Goal: Navigation & Orientation: Find specific page/section

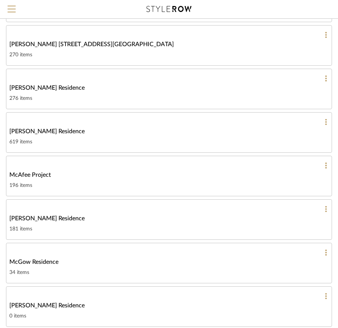
scroll to position [825, 0]
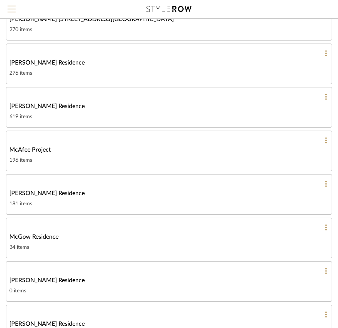
click at [109, 145] on div "McAfee Project" at bounding box center [168, 149] width 319 height 9
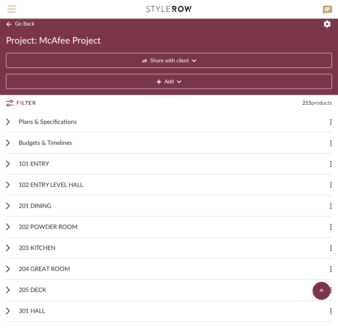
scroll to position [206, 0]
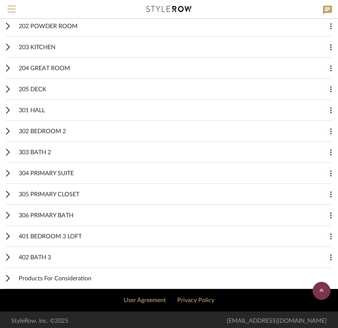
click at [105, 253] on div "402 BATH 3" at bounding box center [163, 257] width 289 height 21
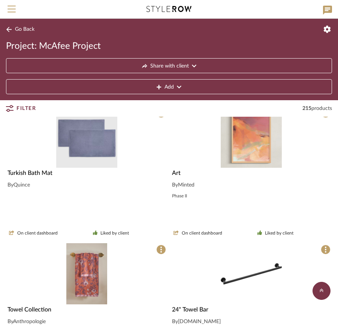
scroll to position [468, 0]
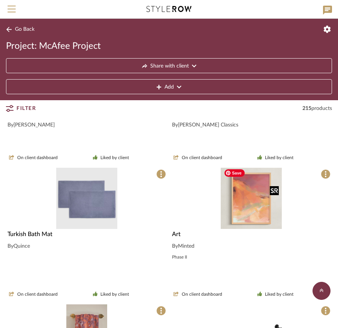
click at [237, 201] on img "0" at bounding box center [251, 198] width 61 height 61
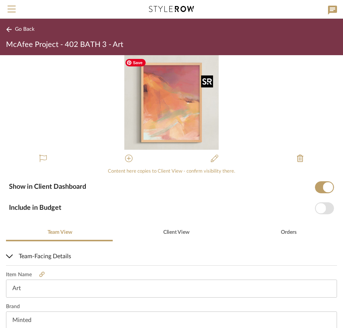
click at [166, 119] on img "0" at bounding box center [171, 102] width 94 height 94
click at [273, 134] on div "0" at bounding box center [171, 102] width 343 height 94
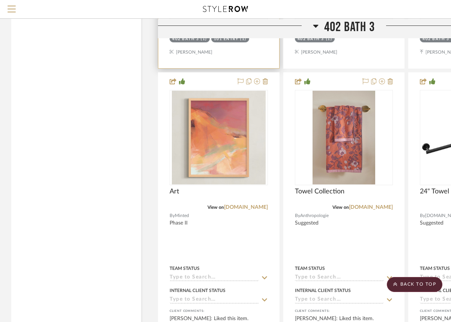
scroll to position [11887, 0]
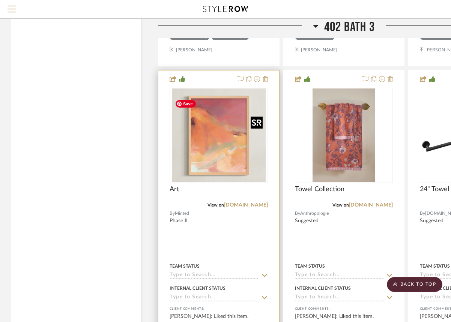
click at [208, 150] on img "0" at bounding box center [219, 135] width 94 height 94
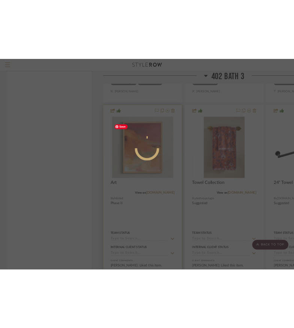
scroll to position [0, 0]
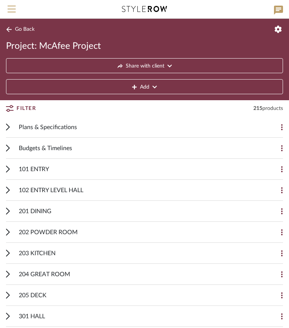
scroll to position [206, 0]
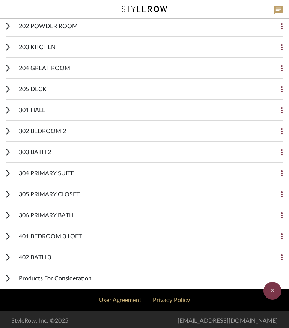
click at [107, 214] on div "306 PRIMARY BATH" at bounding box center [139, 215] width 240 height 21
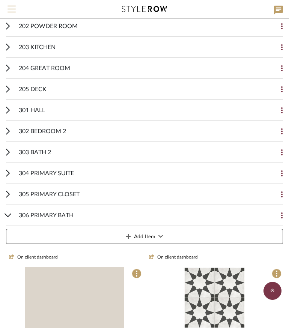
click at [107, 214] on div "306 PRIMARY BATH" at bounding box center [139, 215] width 240 height 21
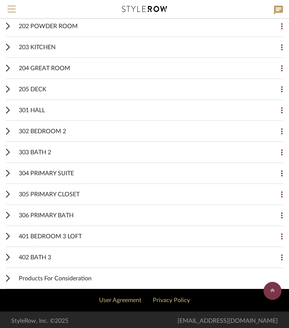
click at [103, 250] on div "402 BATH 3" at bounding box center [139, 257] width 240 height 21
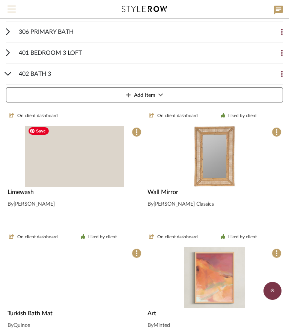
scroll to position [431, 0]
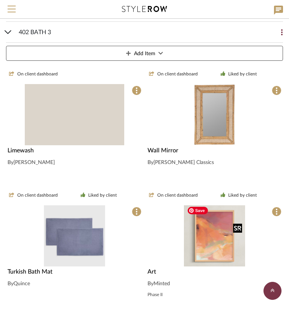
click at [0, 0] on img at bounding box center [0, 0] width 0 height 0
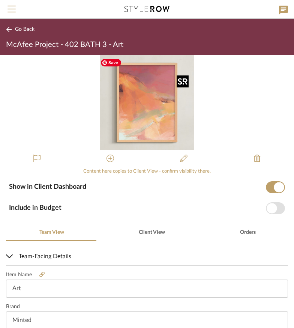
click at [165, 130] on img "0" at bounding box center [147, 102] width 94 height 94
click at [130, 72] on img "0" at bounding box center [147, 102] width 94 height 94
click at [155, 116] on img "0" at bounding box center [147, 102] width 94 height 94
click at [267, 96] on div "0" at bounding box center [147, 102] width 294 height 94
click at [9, 27] on icon at bounding box center [9, 30] width 6 height 6
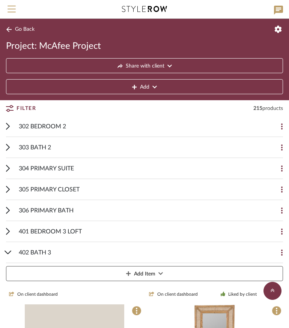
scroll to position [206, 0]
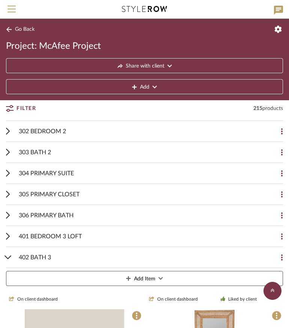
click at [131, 239] on div "401 BEDROOM 3 LOFT" at bounding box center [139, 236] width 240 height 21
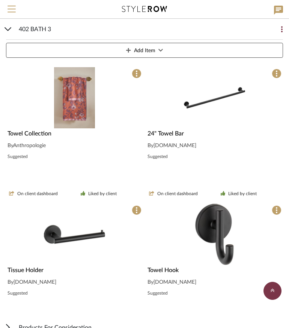
scroll to position [1668, 0]
